Goal: Information Seeking & Learning: Understand process/instructions

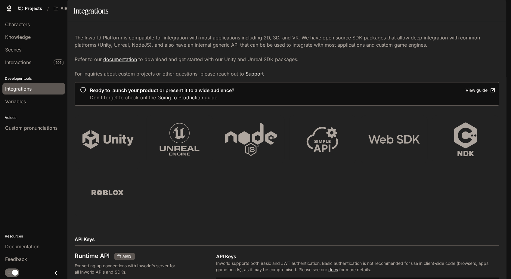
scroll to position [129, 0]
click at [20, 27] on span "Characters" at bounding box center [17, 24] width 25 height 7
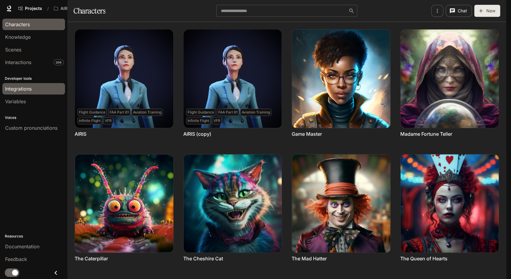
click at [26, 92] on span "Integrations" at bounding box center [18, 88] width 26 height 7
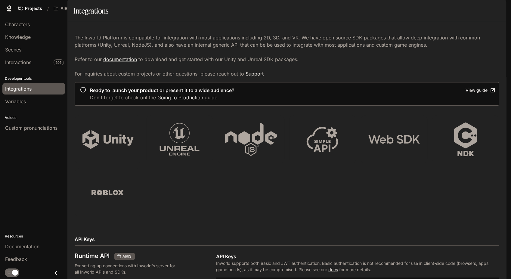
scroll to position [167, 0]
drag, startPoint x: 229, startPoint y: 111, endPoint x: 266, endPoint y: 112, distance: 37.3
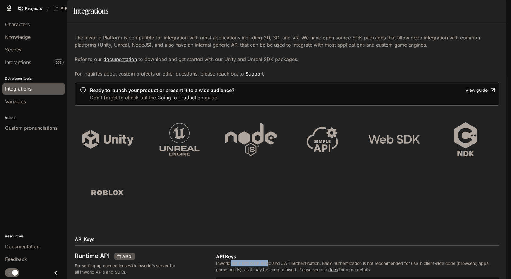
click at [266, 260] on p "Inworld supports both Basic and JWT authentication. Basic authentication is not…" at bounding box center [357, 266] width 283 height 13
drag, startPoint x: 266, startPoint y: 112, endPoint x: 280, endPoint y: 114, distance: 13.7
click at [280, 260] on p "Inworld supports both Basic and JWT authentication. Basic authentication is not…" at bounding box center [357, 266] width 283 height 13
drag, startPoint x: 361, startPoint y: 111, endPoint x: 424, endPoint y: 112, distance: 63.2
click at [424, 260] on p "Inworld supports both Basic and JWT authentication. Basic authentication is not…" at bounding box center [357, 266] width 283 height 13
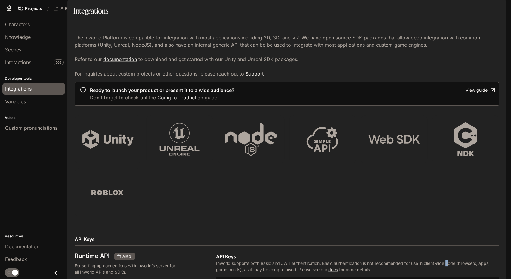
drag, startPoint x: 424, startPoint y: 112, endPoint x: 448, endPoint y: 111, distance: 23.8
click at [448, 260] on p "Inworld supports both Basic and JWT authentication. Basic authentication is not…" at bounding box center [357, 266] width 283 height 13
drag, startPoint x: 408, startPoint y: 113, endPoint x: 434, endPoint y: 113, distance: 25.6
click at [434, 260] on p "Inworld supports both Basic and JWT authentication. Basic authentication is not…" at bounding box center [357, 266] width 283 height 13
drag, startPoint x: 434, startPoint y: 113, endPoint x: 422, endPoint y: 113, distance: 11.4
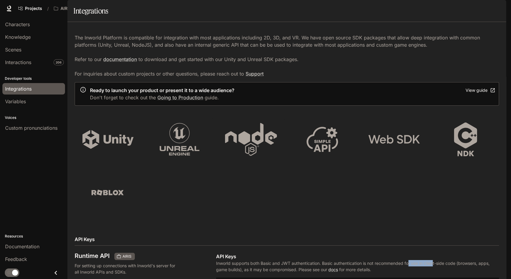
click at [422, 260] on p "Inworld supports both Basic and JWT authentication. Basic authentication is not…" at bounding box center [357, 266] width 283 height 13
click at [388, 253] on p "API Keys" at bounding box center [357, 256] width 283 height 7
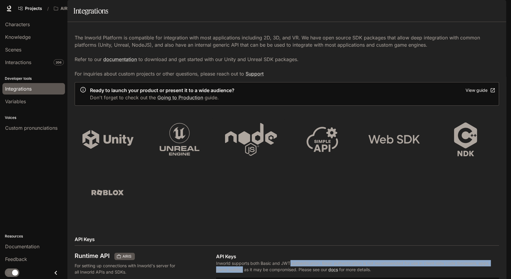
drag, startPoint x: 242, startPoint y: 117, endPoint x: 290, endPoint y: 115, distance: 48.2
click at [290, 260] on p "Inworld supports both Basic and JWT authentication. Basic authentication is not…" at bounding box center [357, 266] width 283 height 13
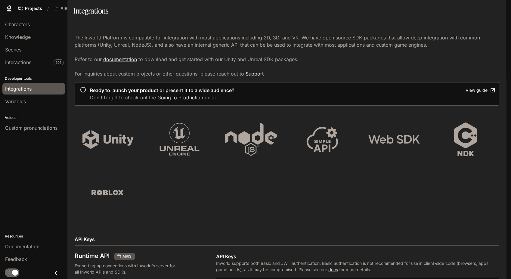
drag, startPoint x: 290, startPoint y: 115, endPoint x: 280, endPoint y: 119, distance: 10.5
click at [280, 260] on p "Inworld supports both Basic and JWT authentication. Basic authentication is not…" at bounding box center [357, 266] width 283 height 13
